Goal: Information Seeking & Learning: Check status

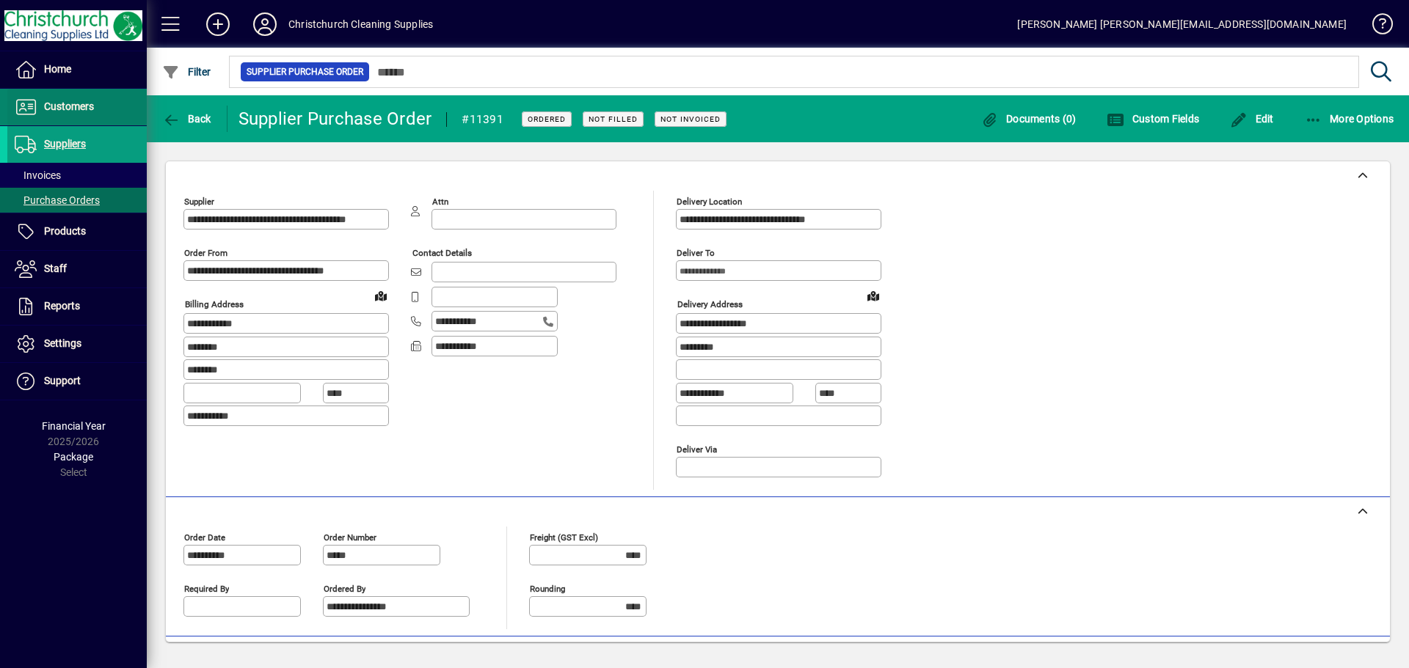
click at [38, 112] on span "Customers" at bounding box center [50, 107] width 87 height 18
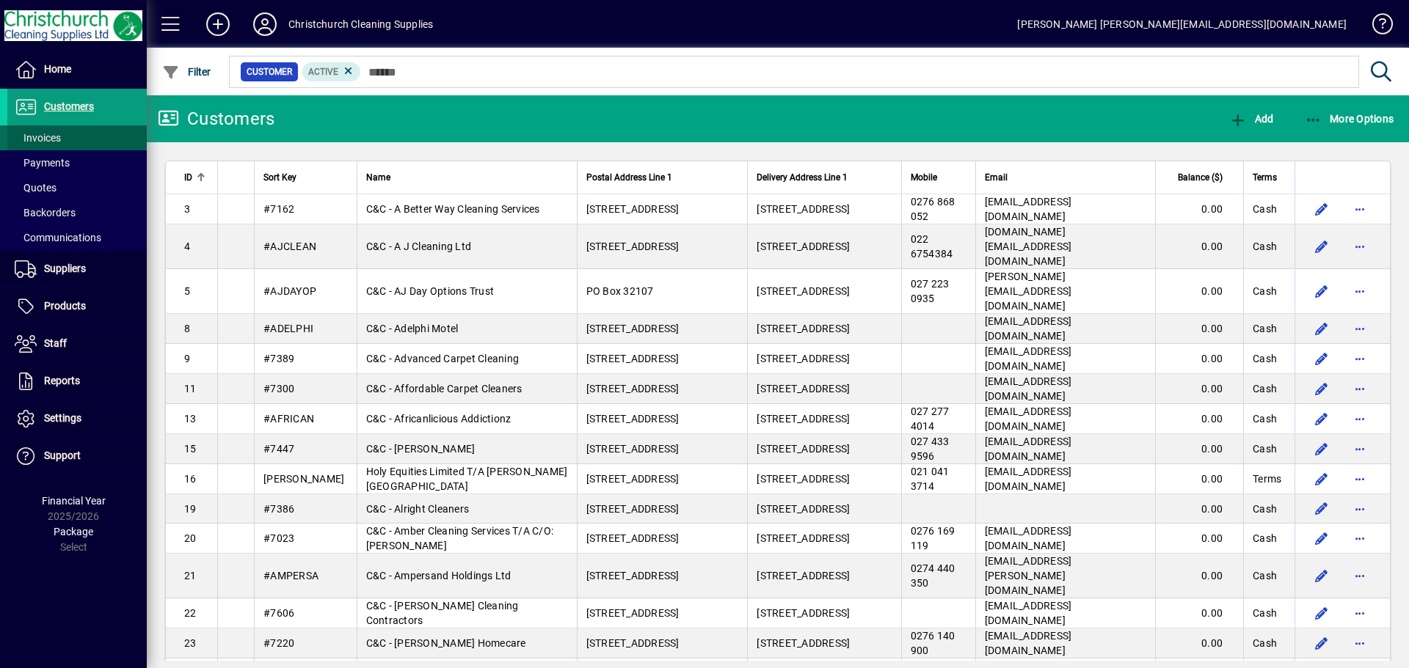
click at [45, 136] on span "Invoices" at bounding box center [38, 138] width 46 height 12
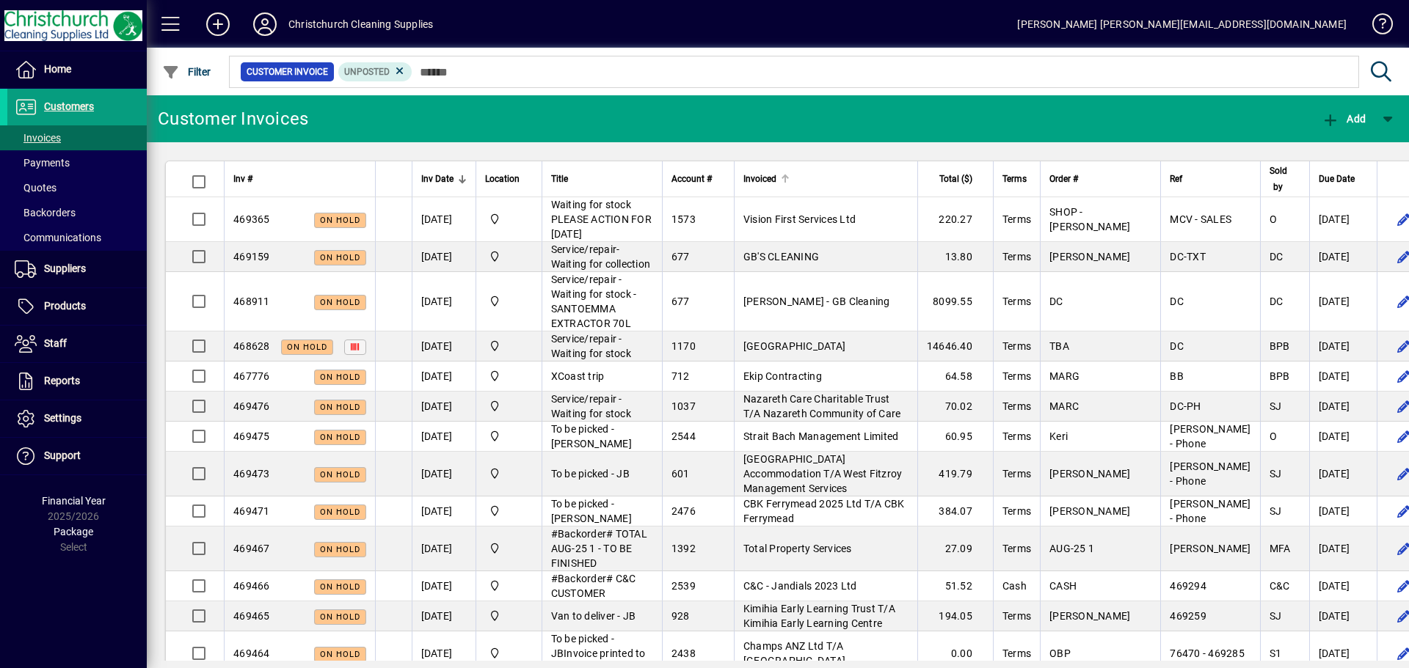
click at [776, 181] on div "Invoiced" at bounding box center [825, 179] width 165 height 16
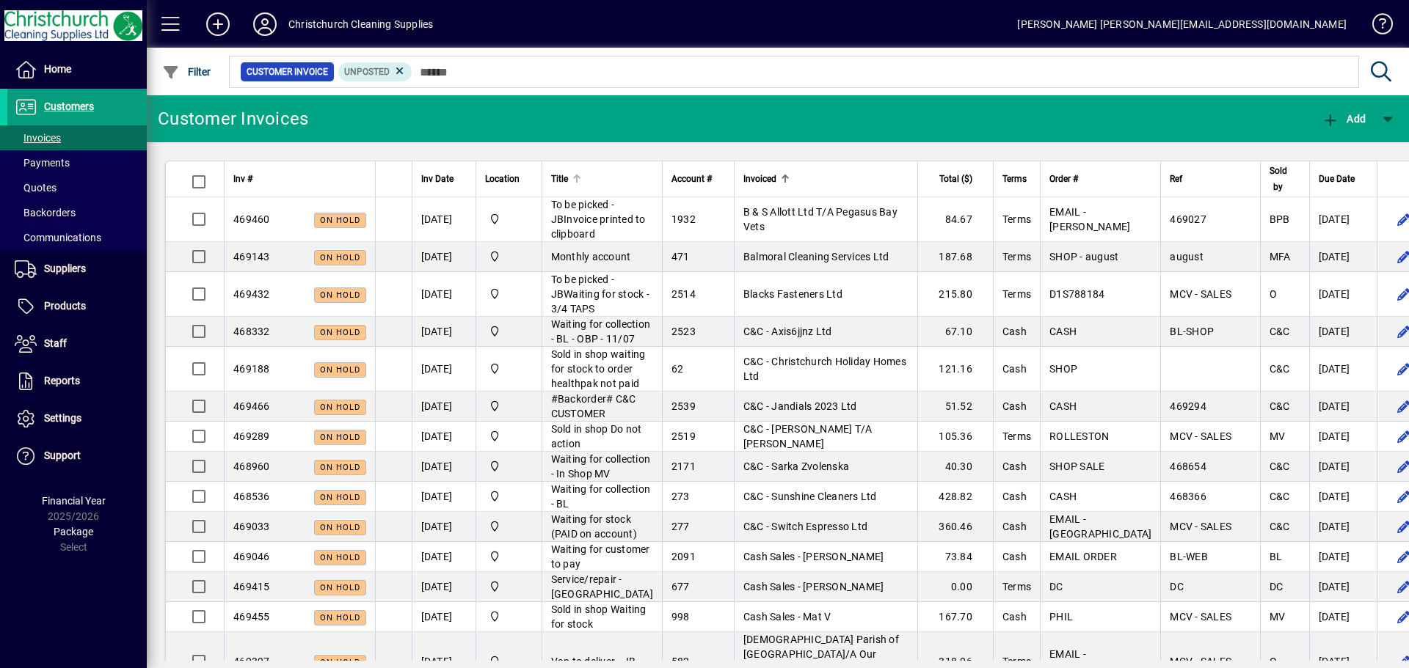
click at [581, 181] on div at bounding box center [576, 179] width 9 height 9
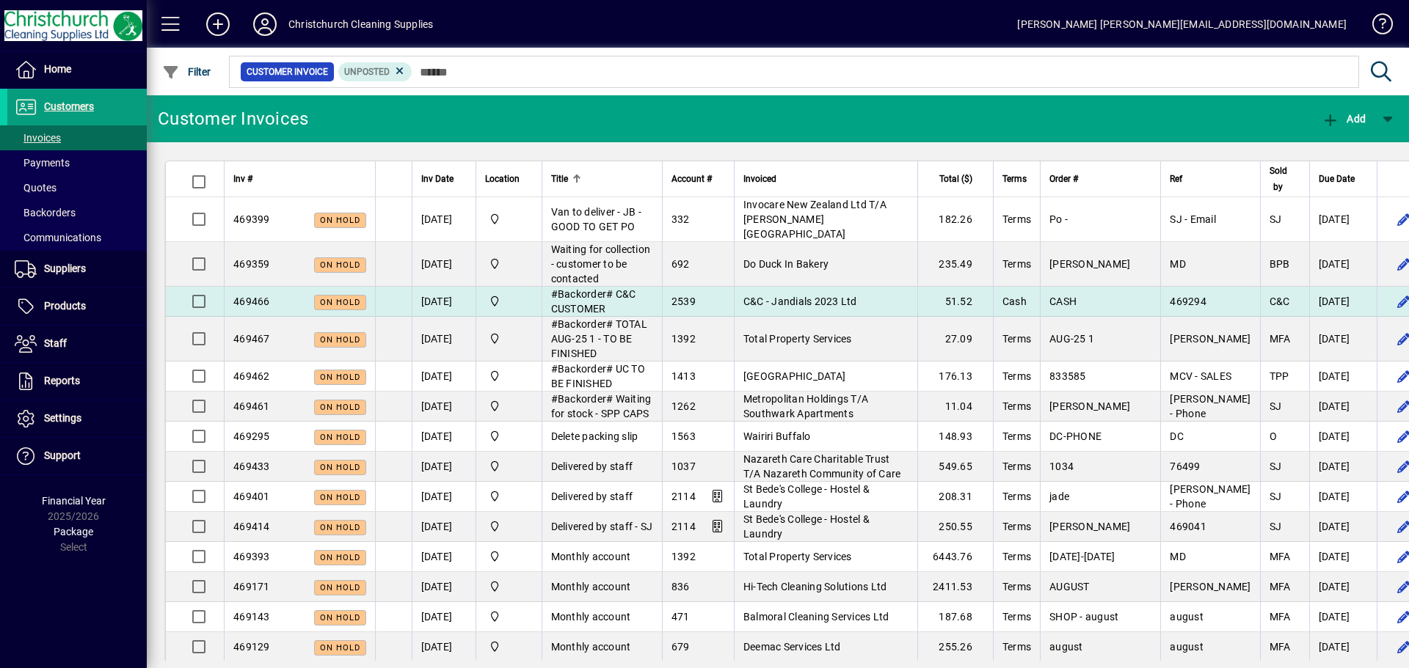
click at [602, 317] on td "#Backorder# C&C CUSTOMER" at bounding box center [601, 302] width 120 height 30
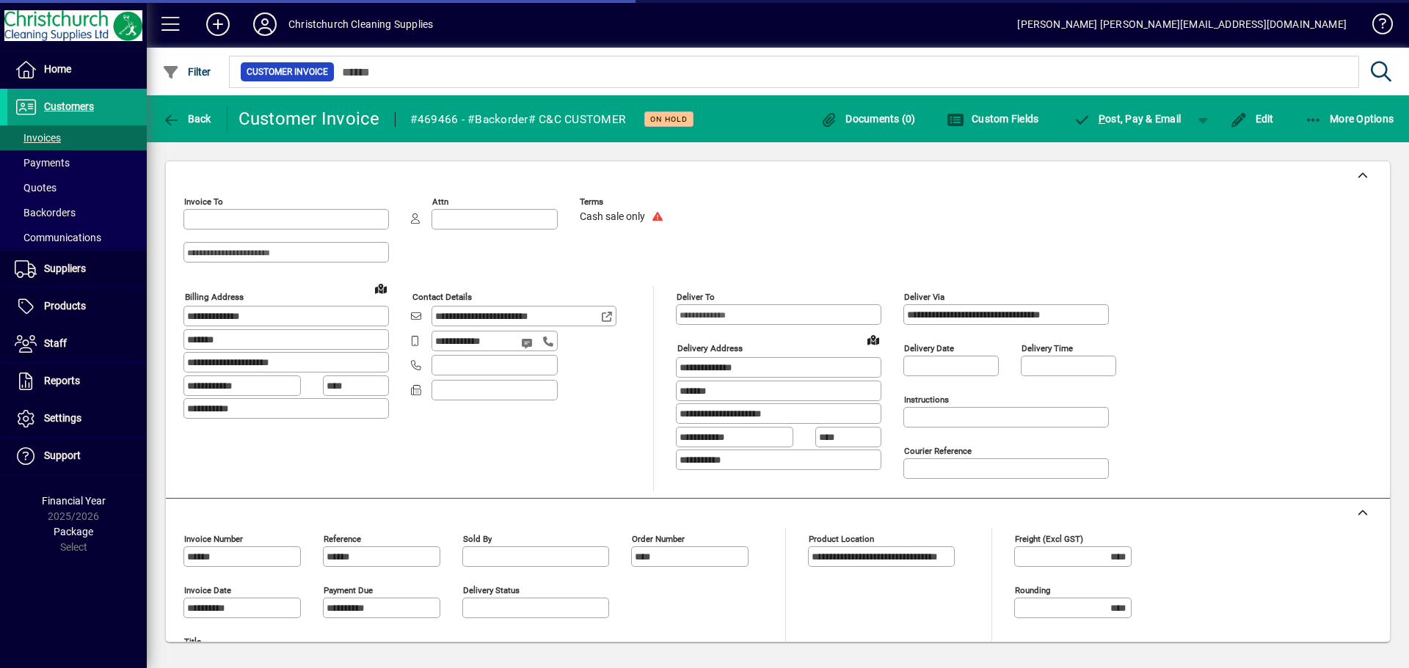
type input "**********"
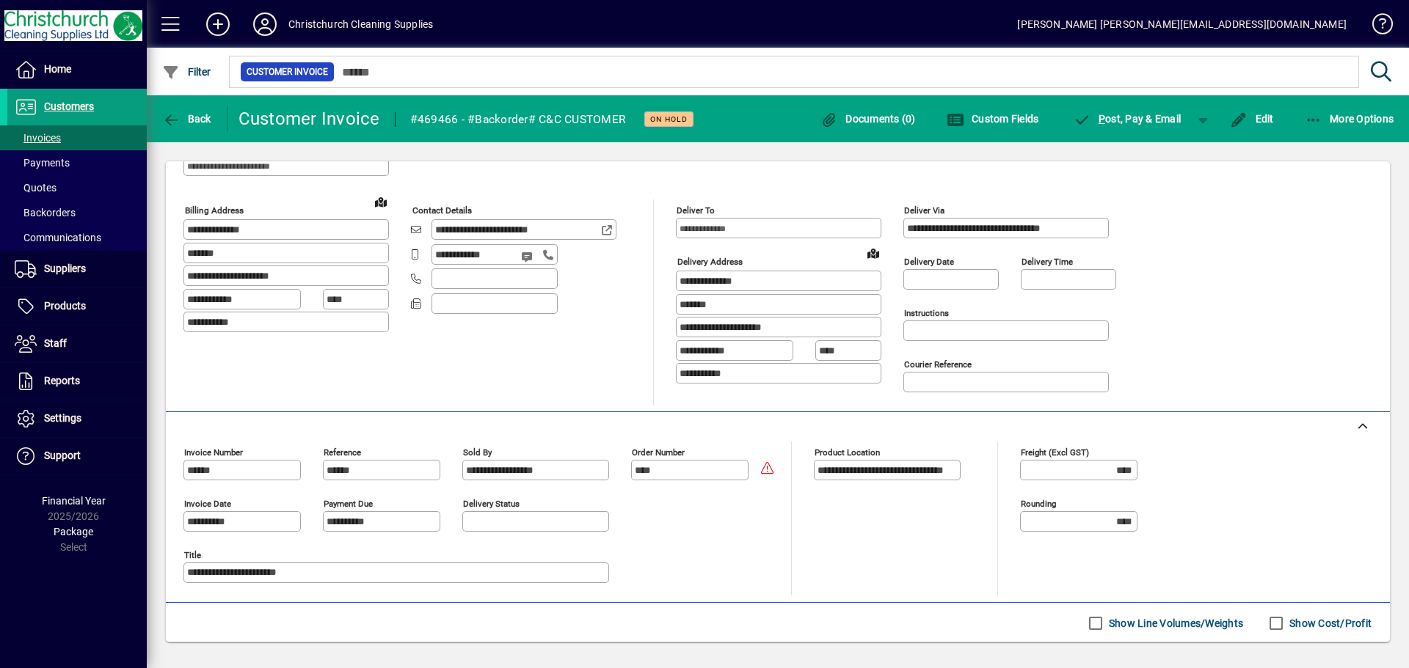
scroll to position [73, 0]
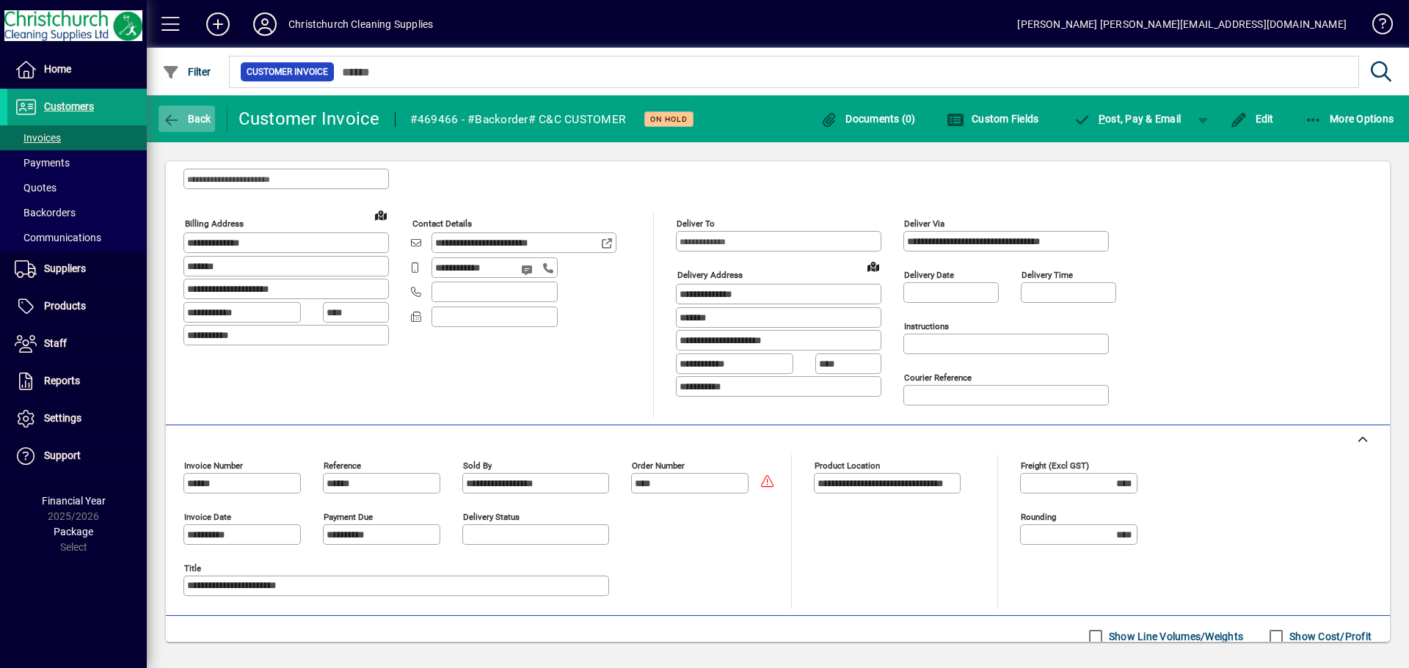
click at [184, 117] on span "Back" at bounding box center [186, 119] width 49 height 12
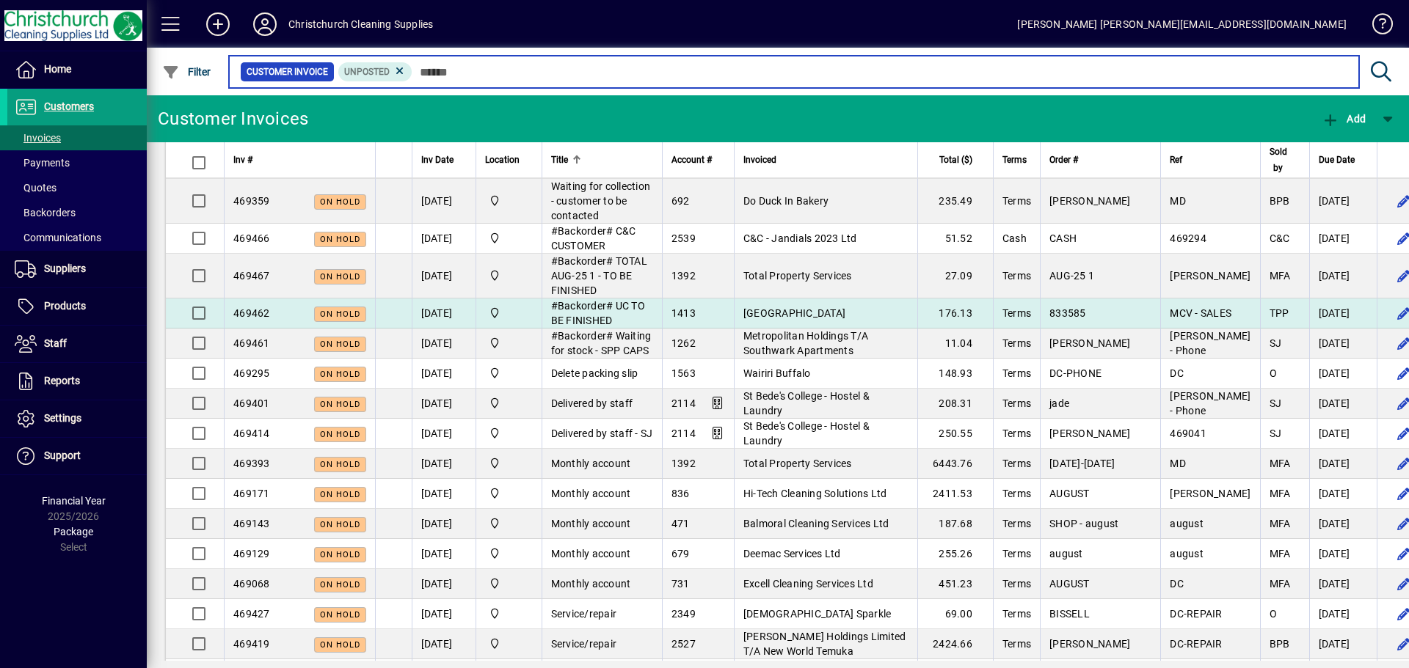
scroll to position [147, 0]
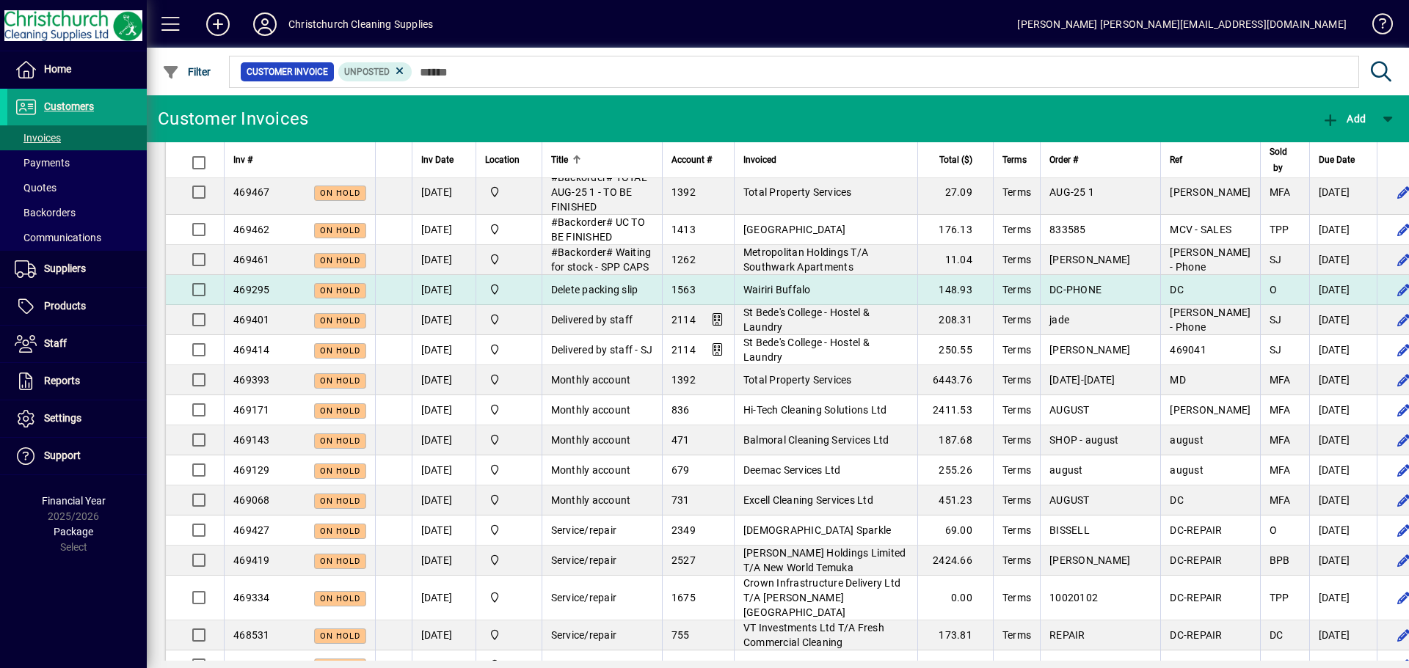
click at [600, 296] on span "Delete packing slip" at bounding box center [594, 290] width 87 height 12
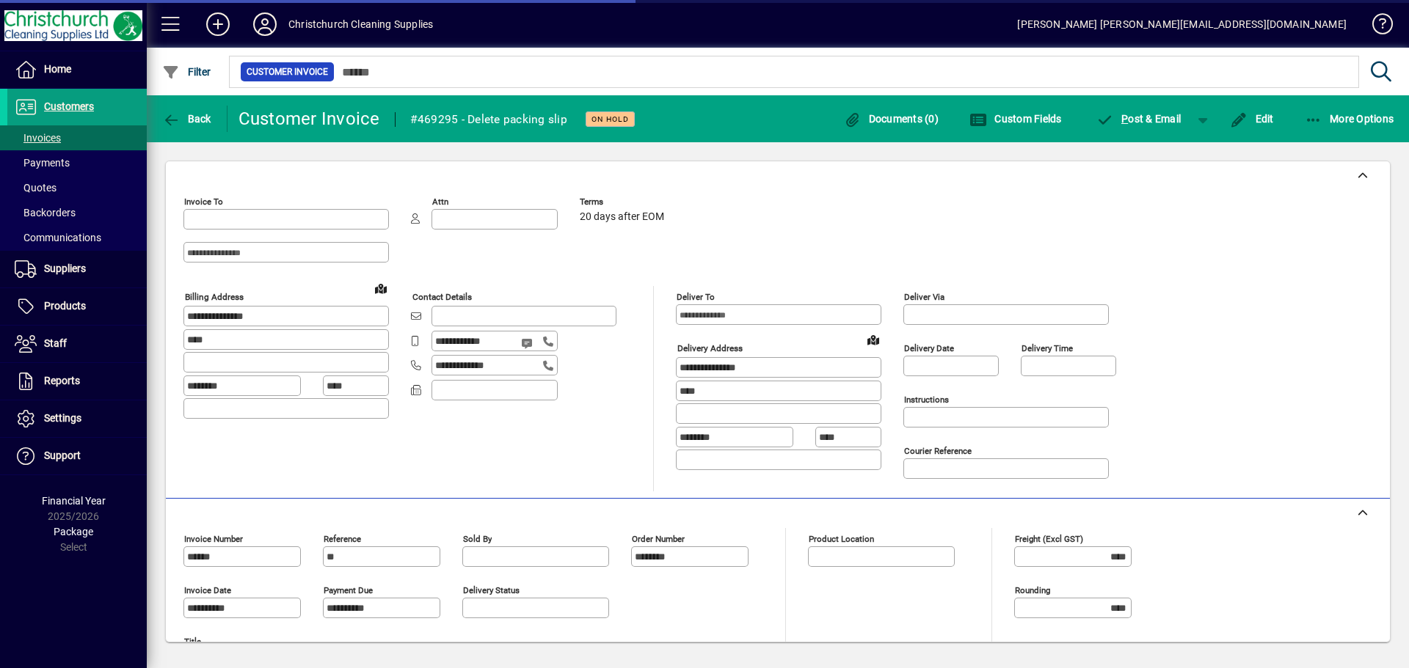
type input "**********"
type input "*********"
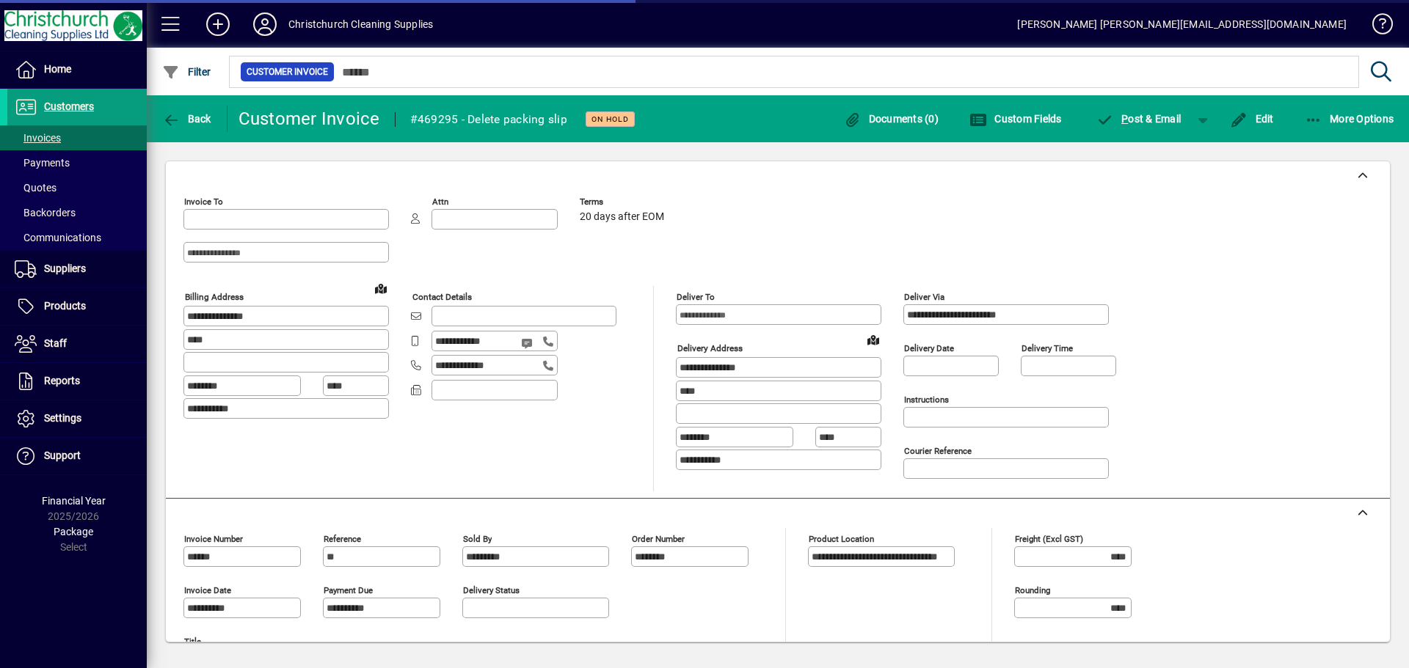
type input "**********"
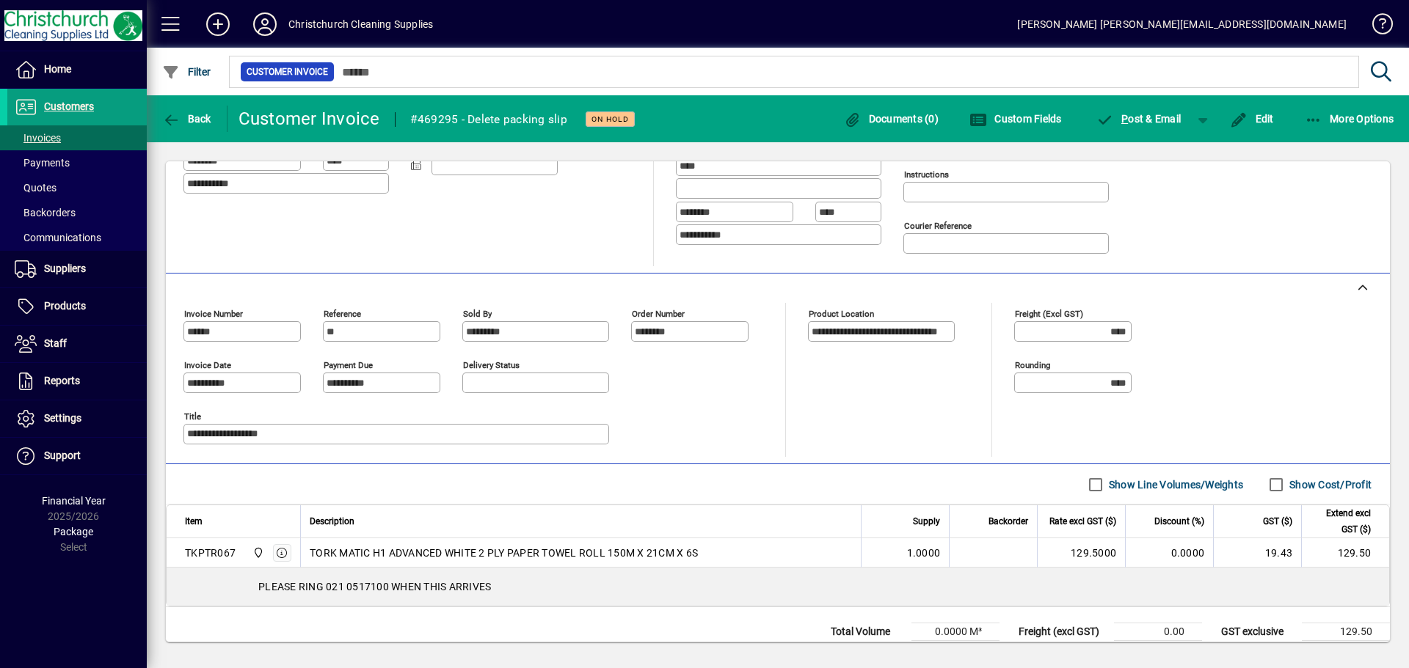
scroll to position [200, 0]
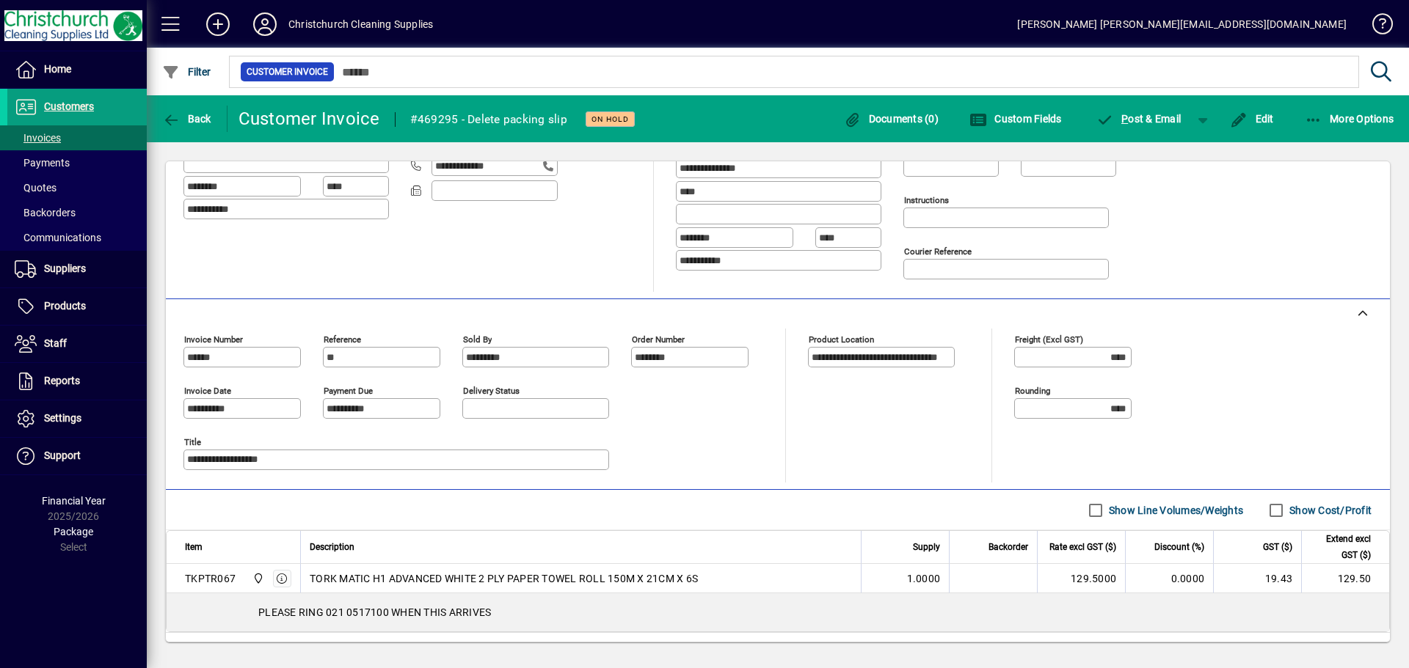
drag, startPoint x: 337, startPoint y: 616, endPoint x: 387, endPoint y: 616, distance: 49.2
click at [387, 616] on div "PLEASE RING 021 0517100 WHEN THIS ARRIVES" at bounding box center [778, 613] width 1222 height 38
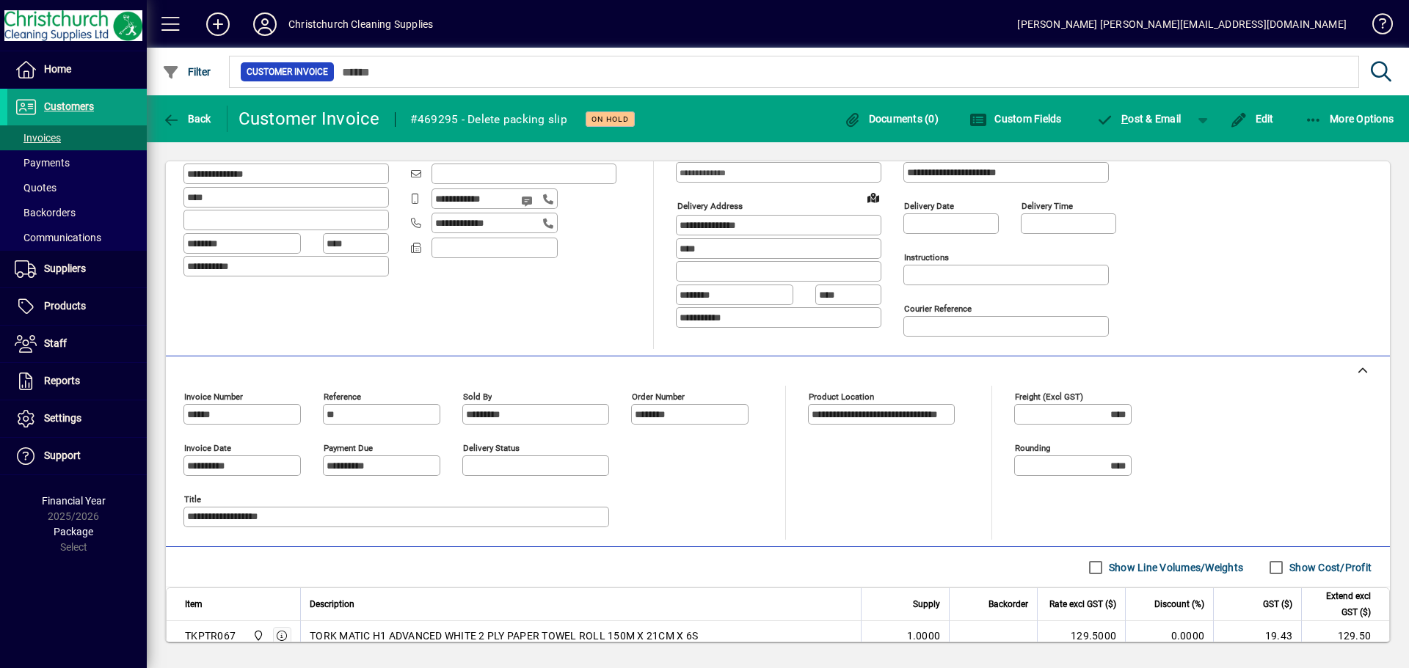
scroll to position [273, 0]
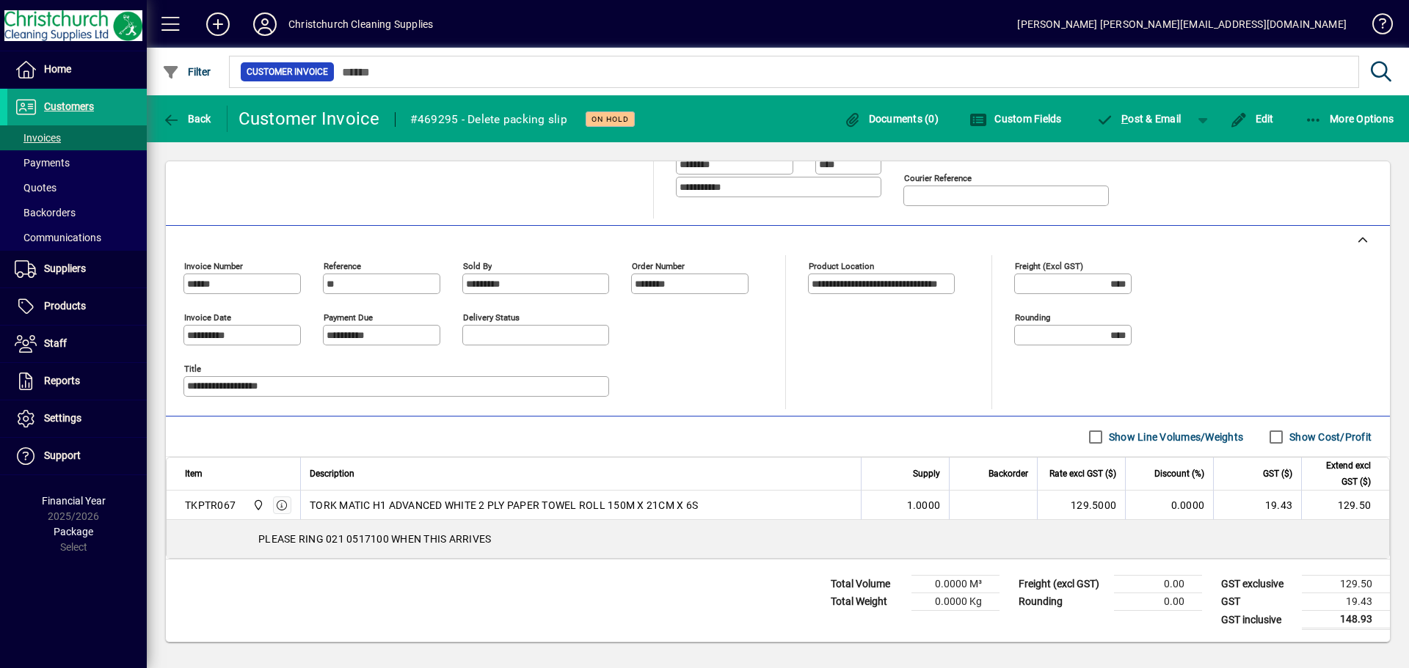
click at [373, 506] on span "TORK MATIC H1 ADVANCED WHITE 2 PLY PAPER TOWEL ROLL 150M X 21CM X 6S" at bounding box center [504, 505] width 388 height 15
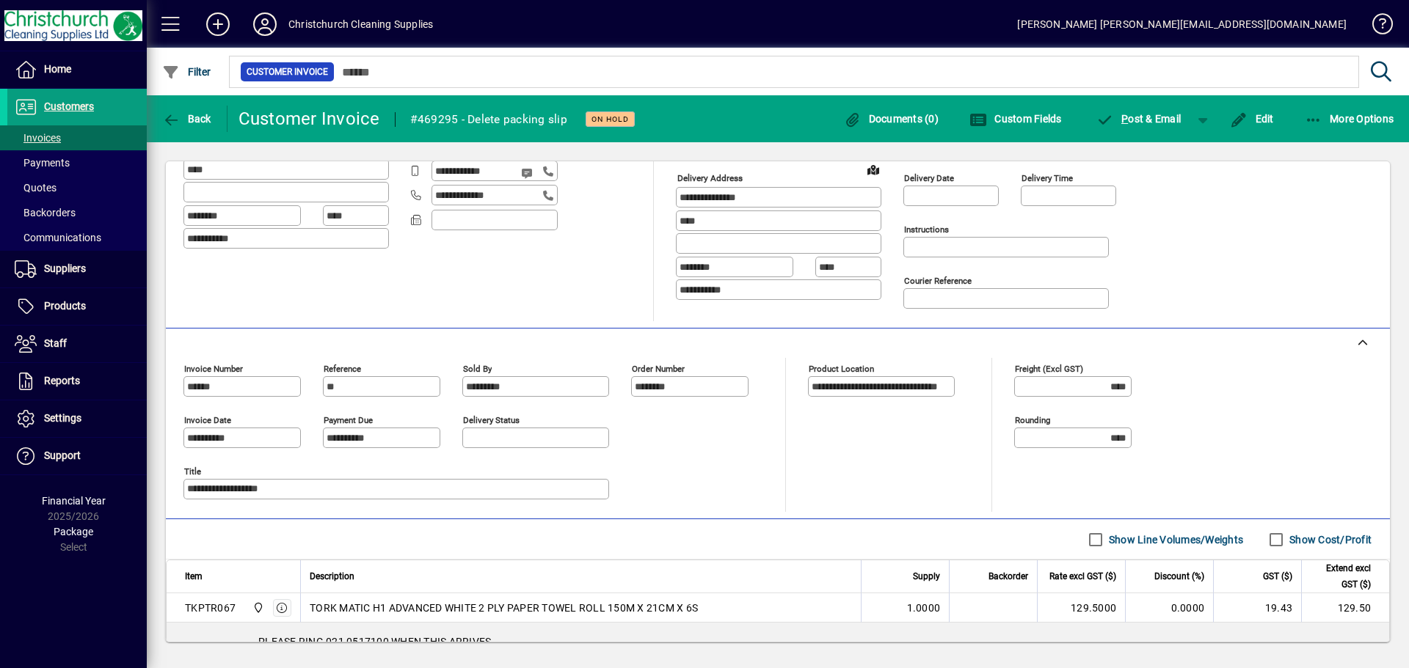
scroll to position [53, 0]
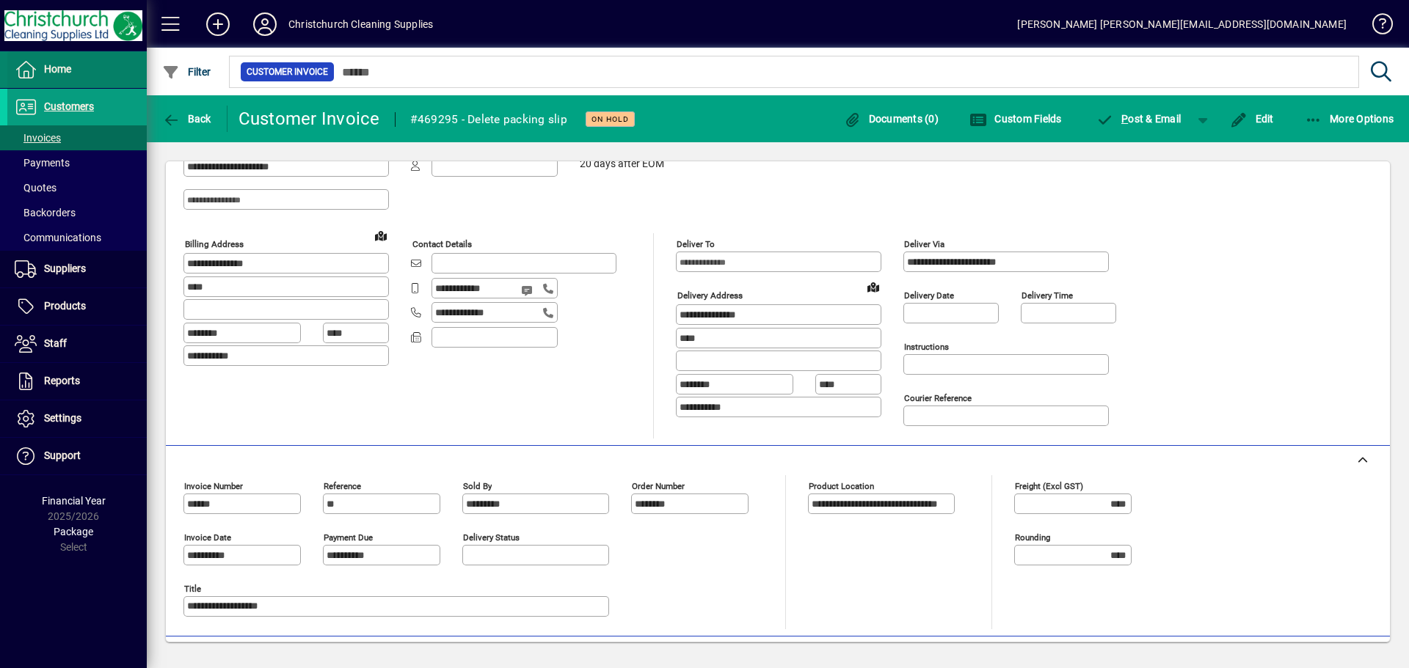
click at [28, 66] on icon at bounding box center [26, 70] width 22 height 18
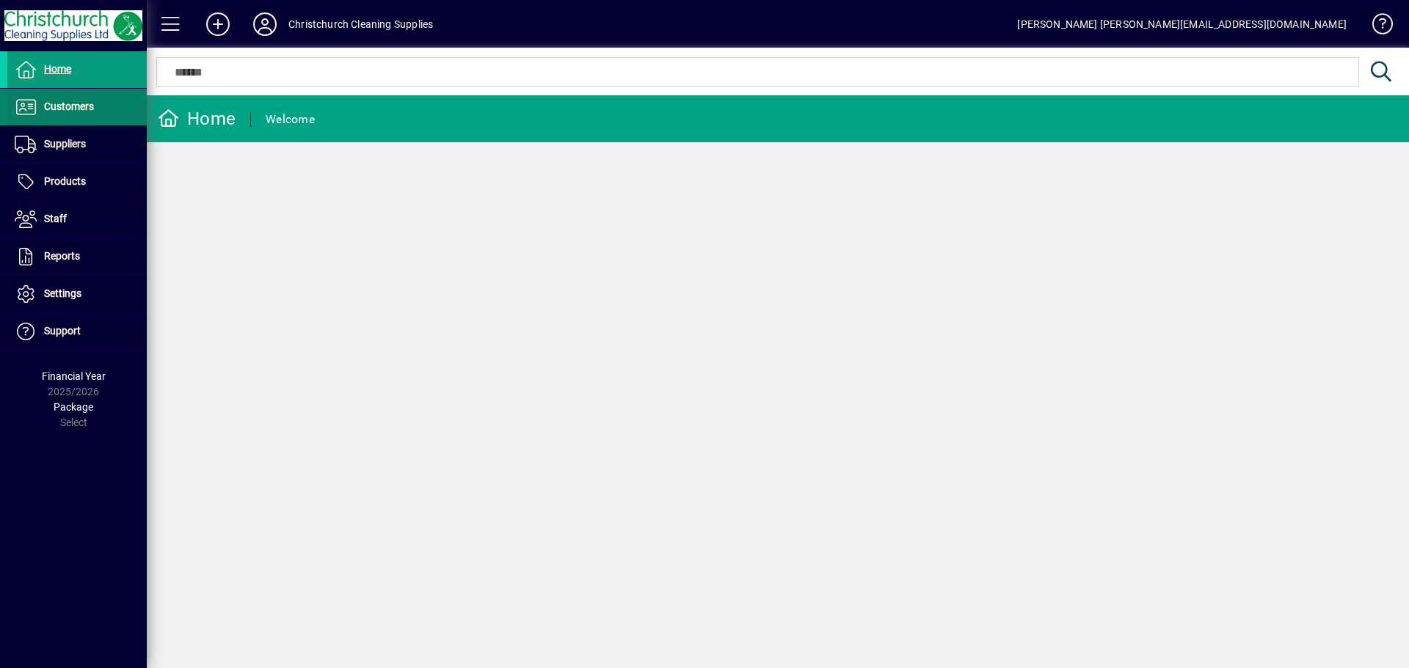
click at [65, 101] on span "Customers" at bounding box center [69, 107] width 50 height 12
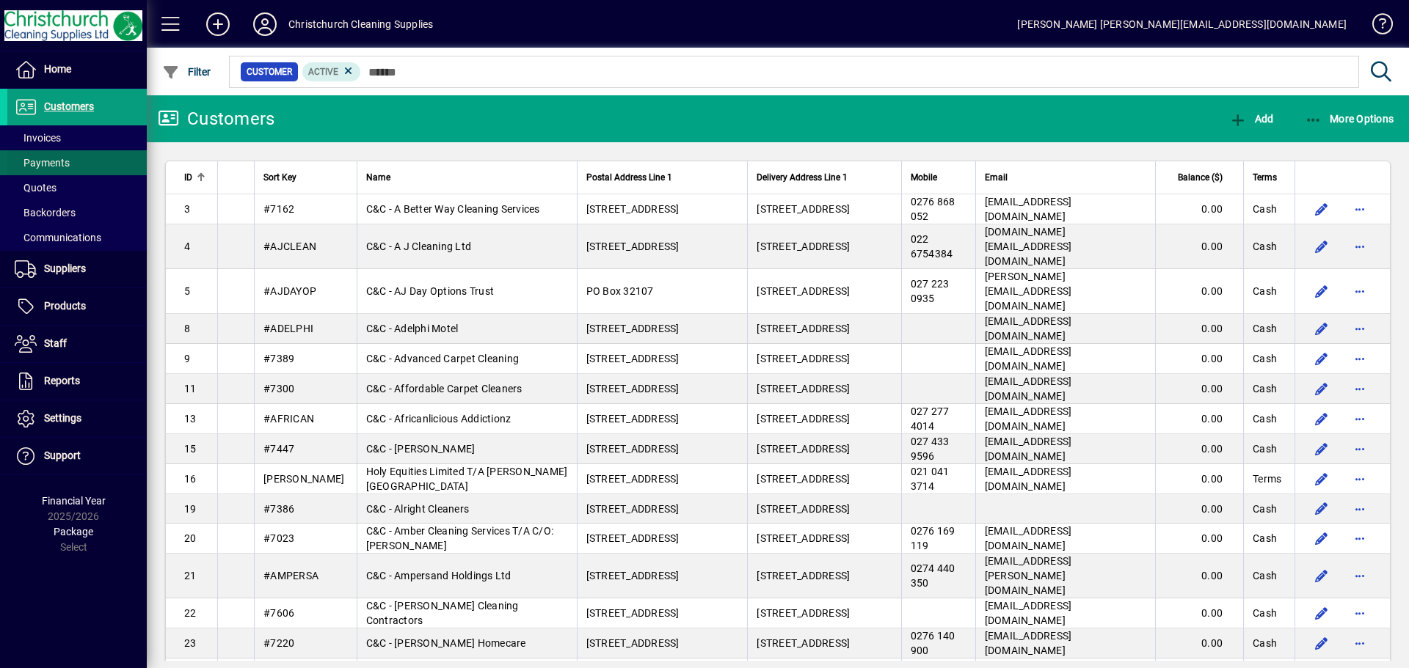
click at [59, 146] on span at bounding box center [76, 162] width 139 height 35
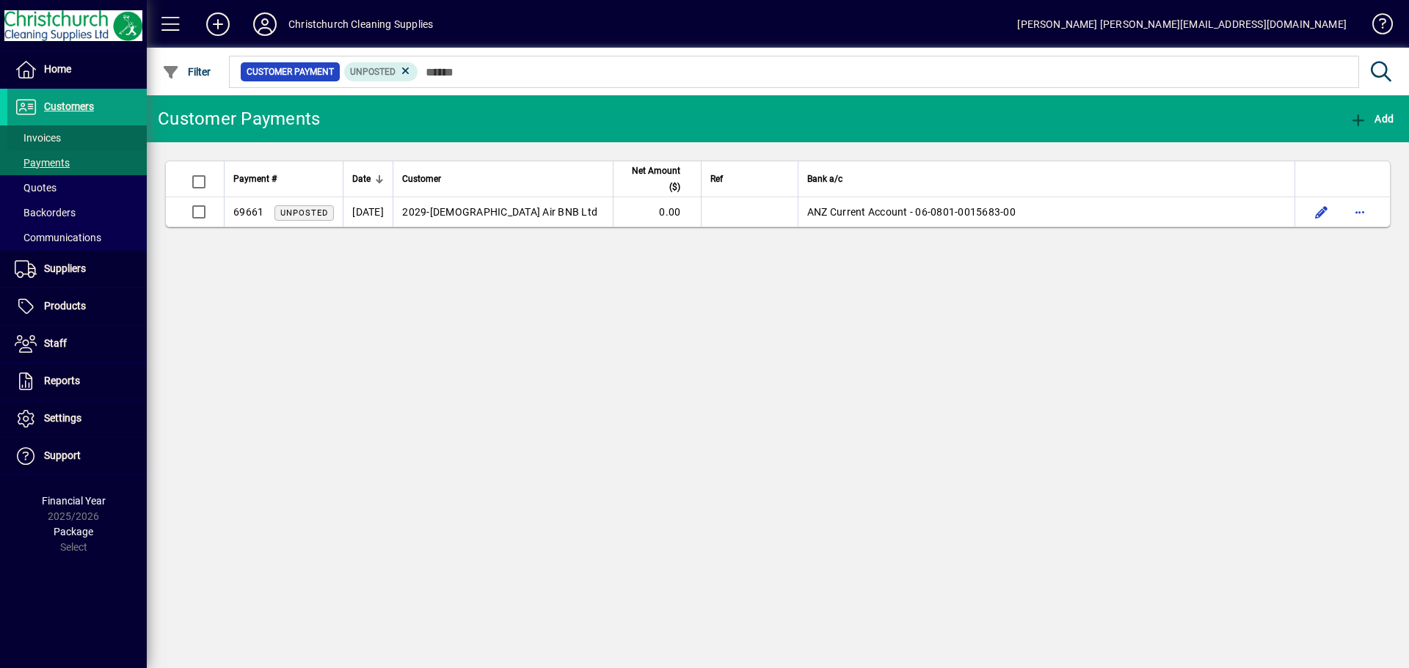
click at [71, 134] on span at bounding box center [76, 137] width 139 height 35
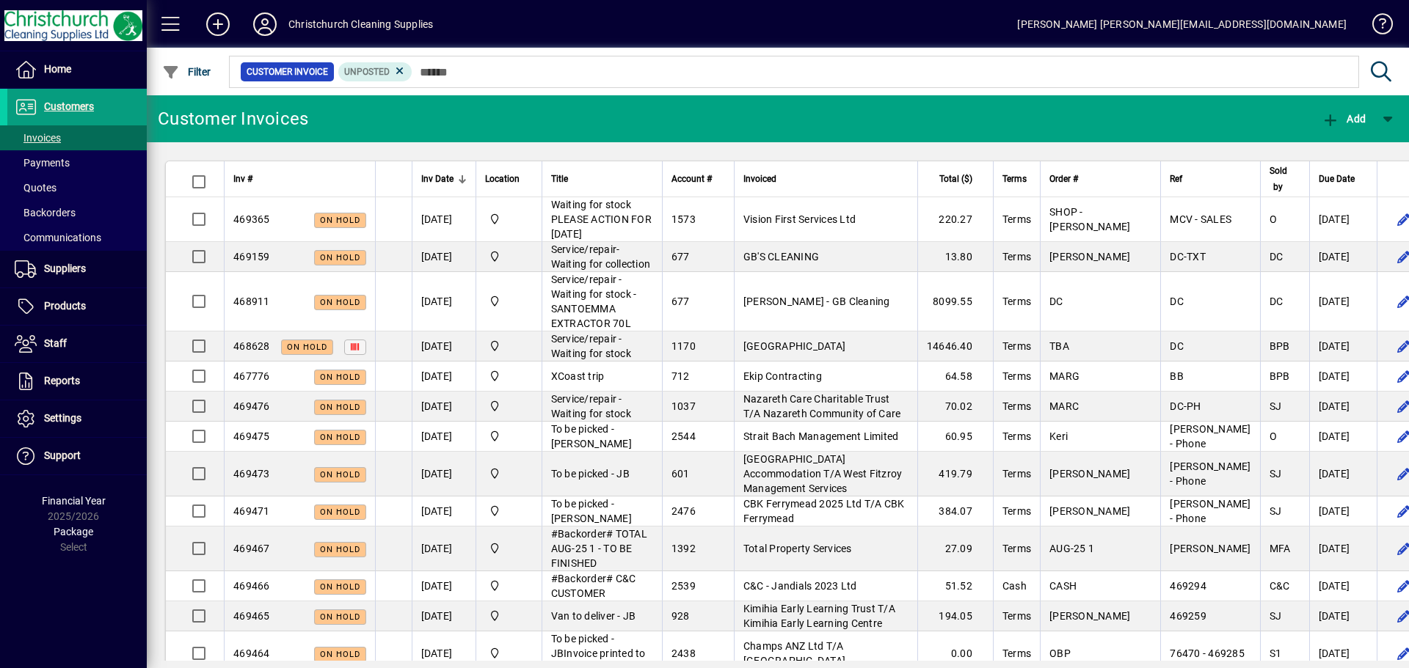
click at [590, 184] on div "Title" at bounding box center [602, 179] width 102 height 16
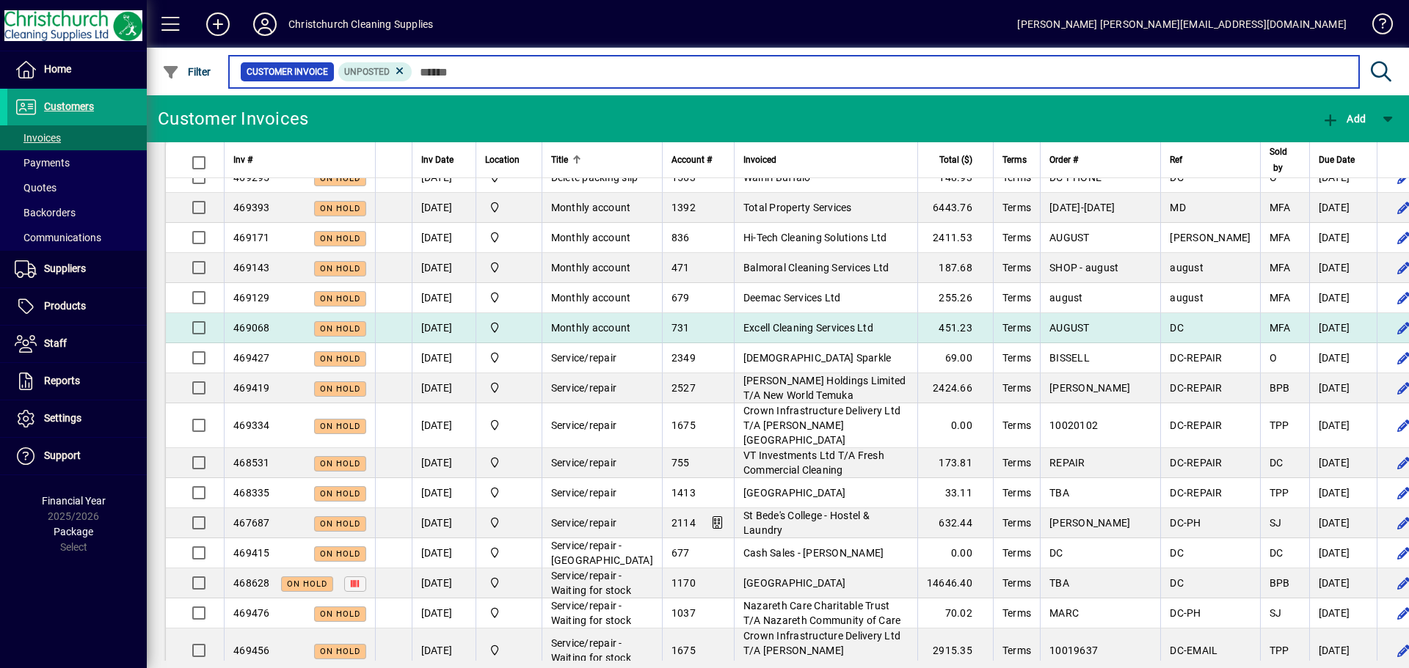
scroll to position [147, 0]
